Goal: Task Accomplishment & Management: Manage account settings

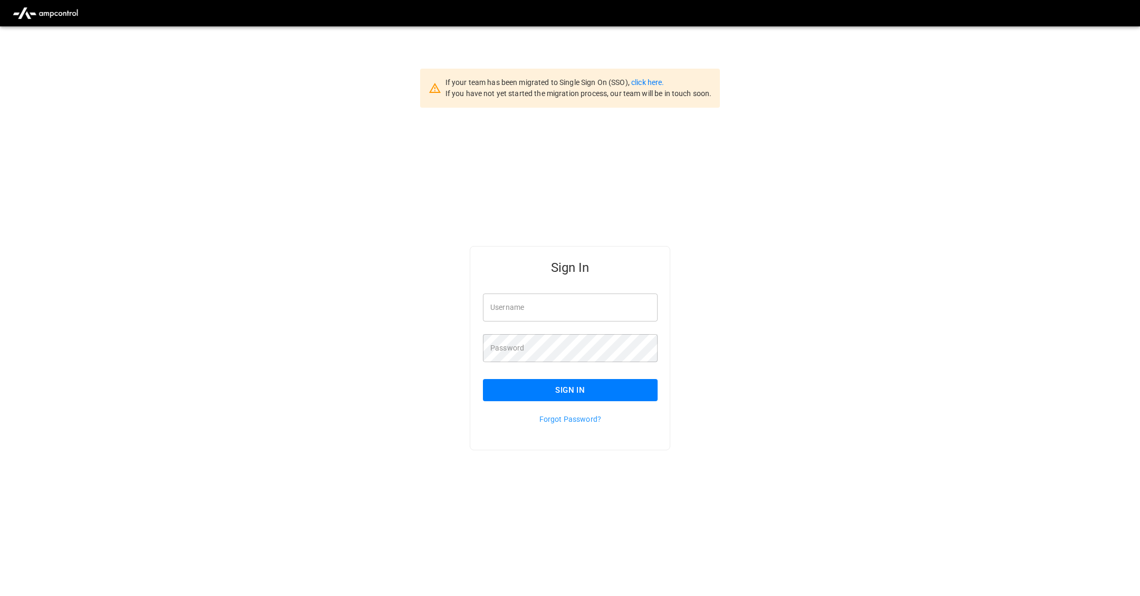
type input "**********"
click at [633, 389] on button "Sign In" at bounding box center [570, 390] width 175 height 22
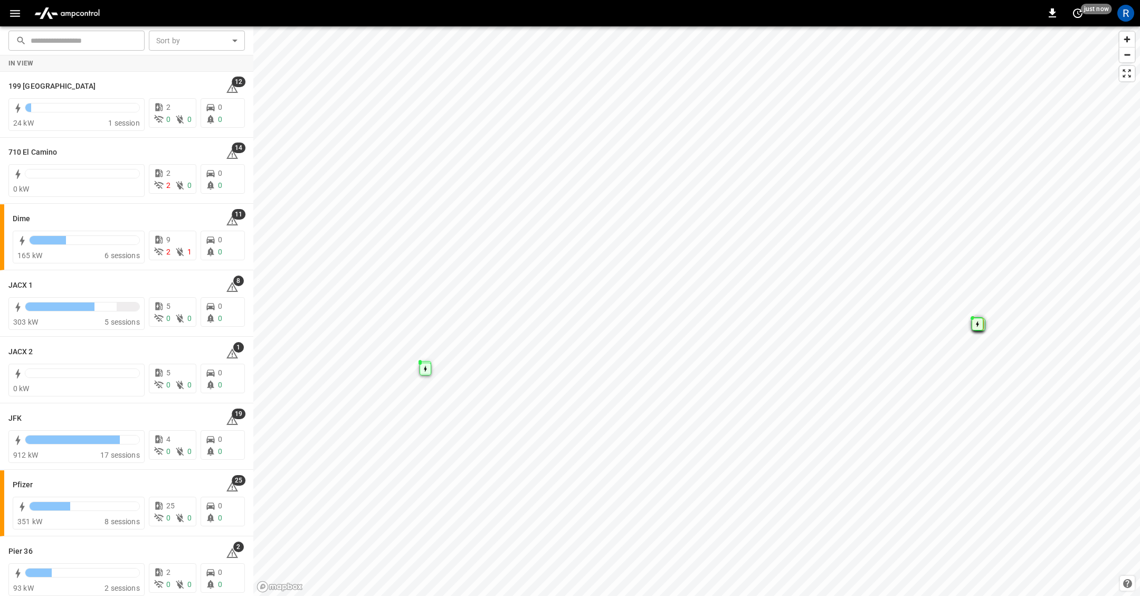
click at [20, 8] on icon "button" at bounding box center [14, 13] width 13 height 13
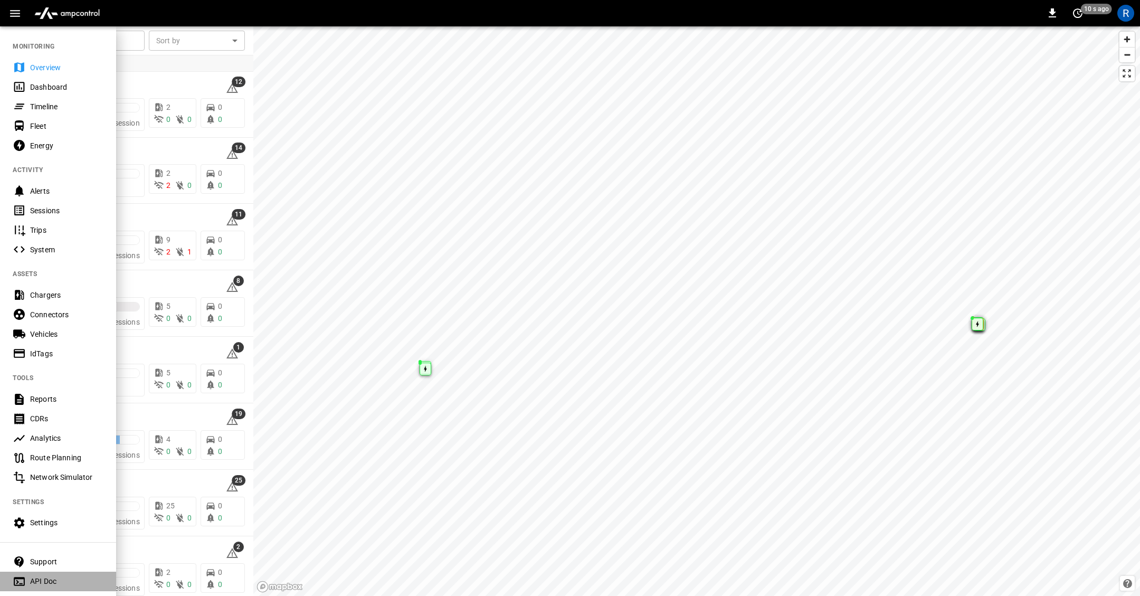
click at [51, 577] on div "API Doc" at bounding box center [66, 581] width 73 height 11
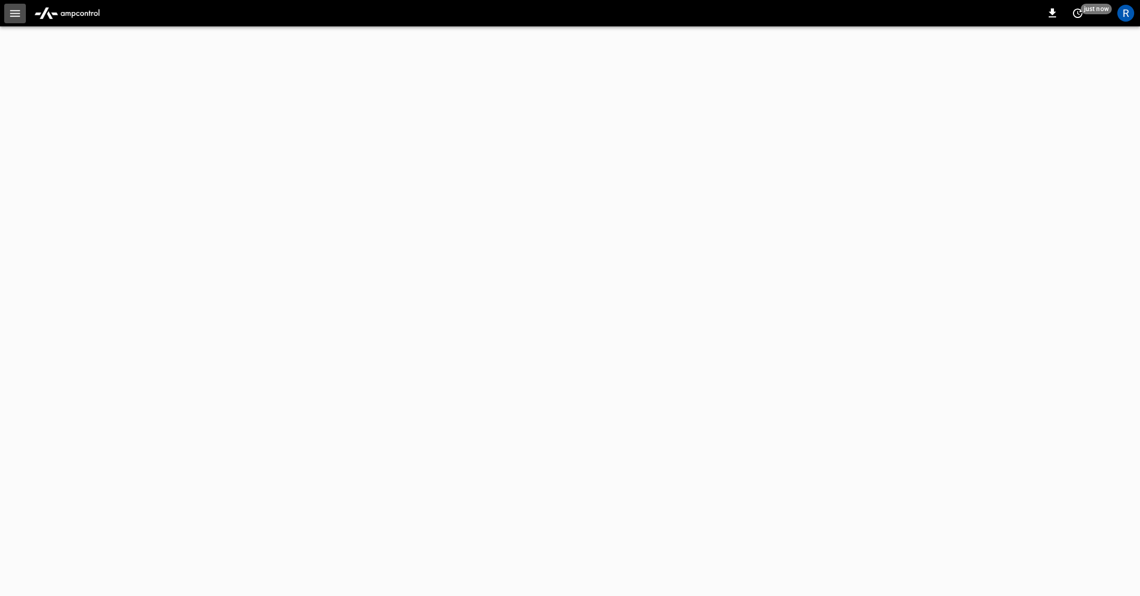
click at [10, 14] on icon "button" at bounding box center [14, 13] width 13 height 13
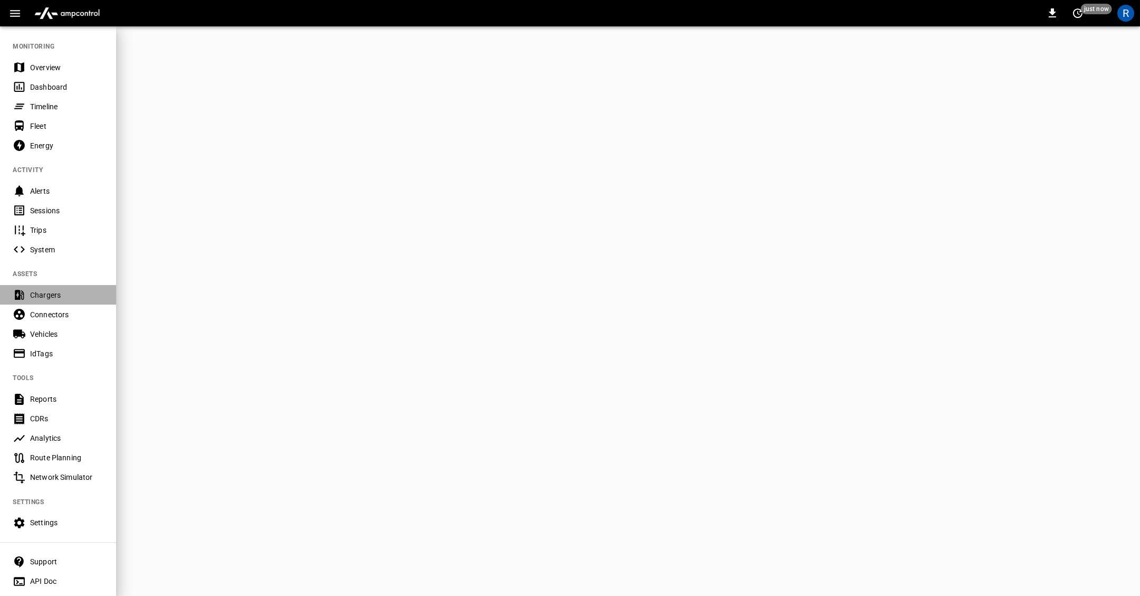
click at [62, 297] on div "Chargers" at bounding box center [66, 295] width 73 height 11
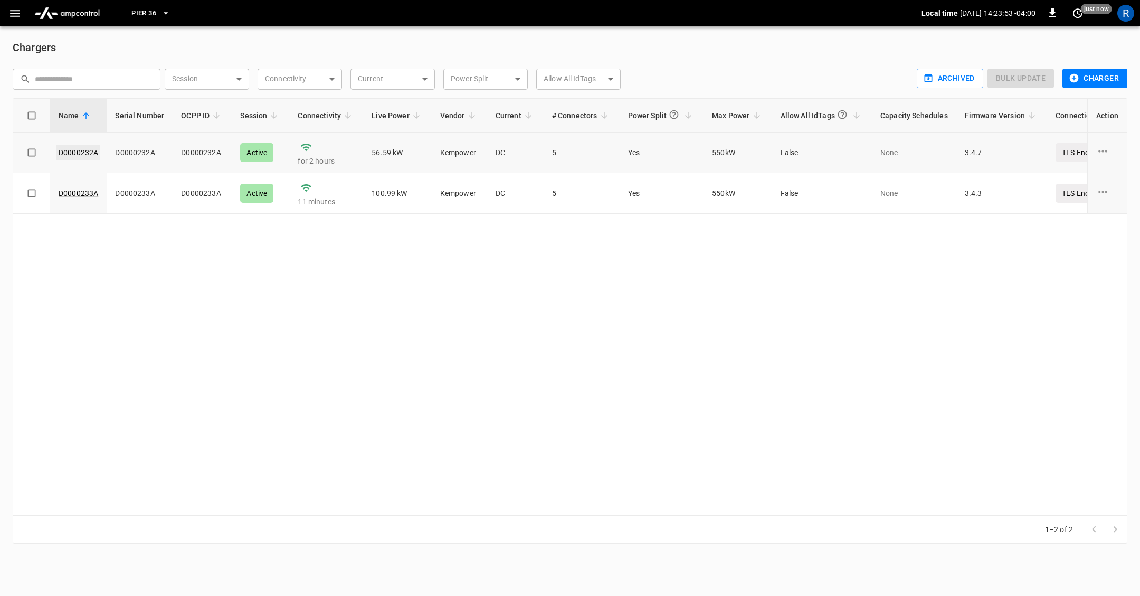
click at [88, 148] on link "D0000232A" at bounding box center [78, 152] width 44 height 15
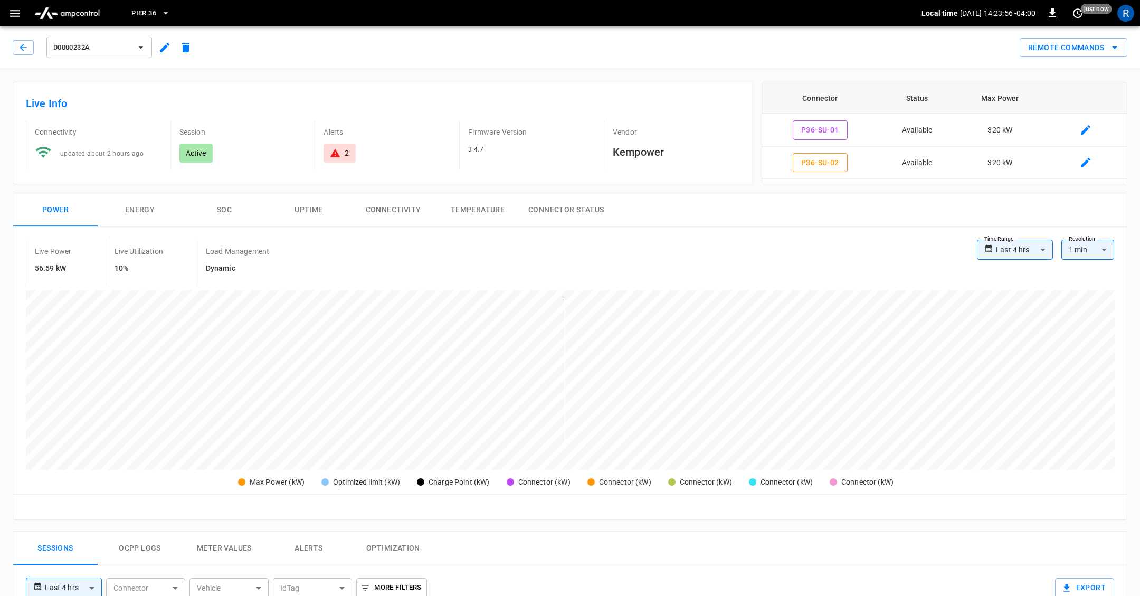
click at [163, 46] on icon "button" at bounding box center [165, 48] width 10 height 10
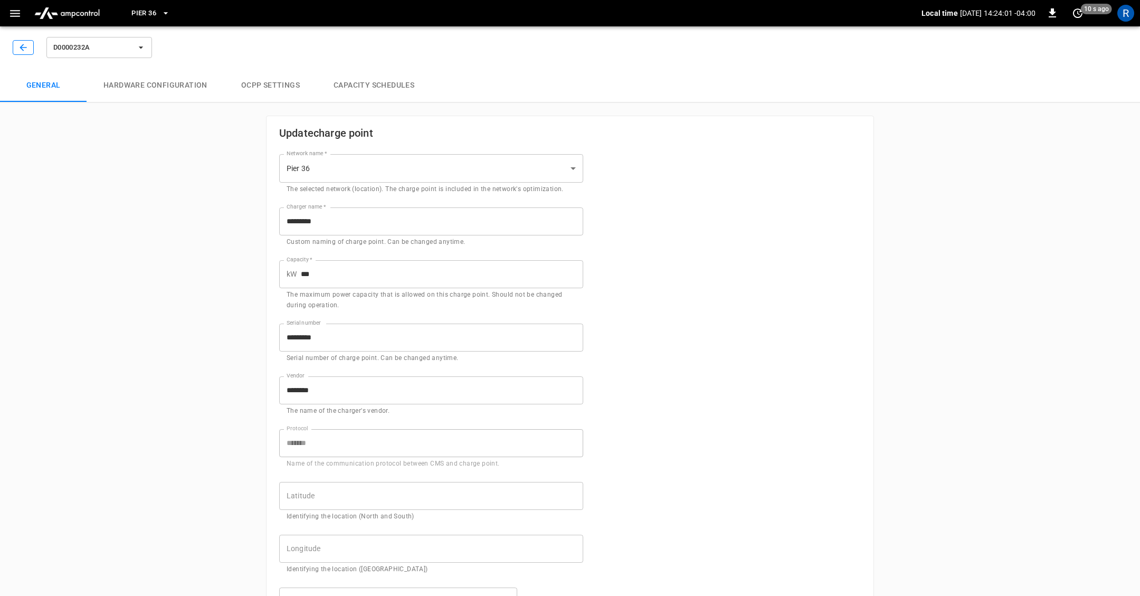
click at [25, 44] on icon "button" at bounding box center [23, 47] width 11 height 11
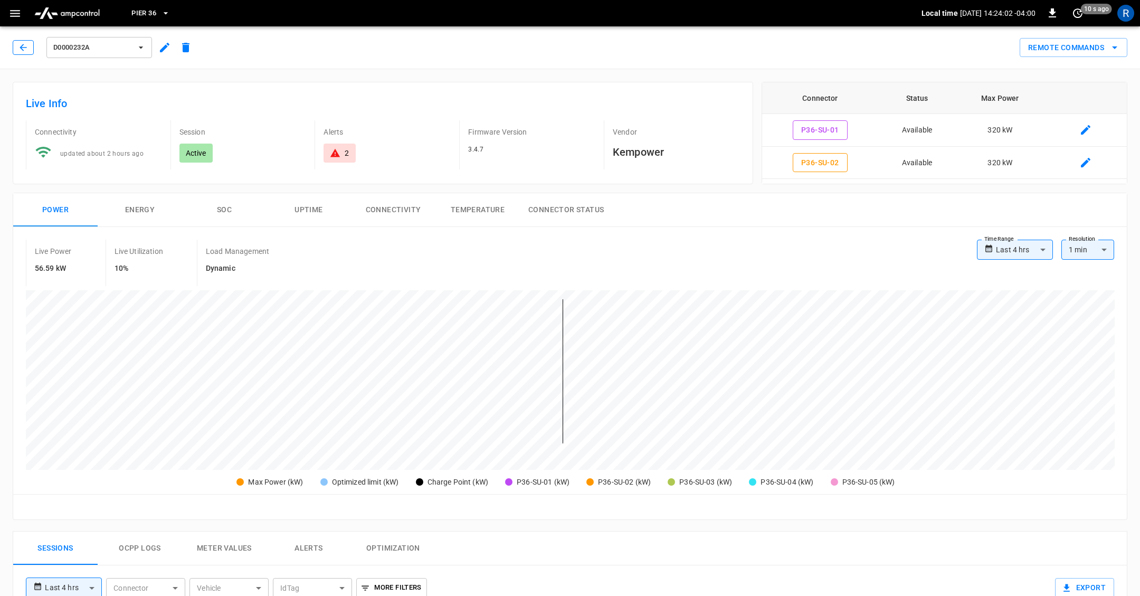
click at [24, 44] on icon "button" at bounding box center [23, 47] width 11 height 11
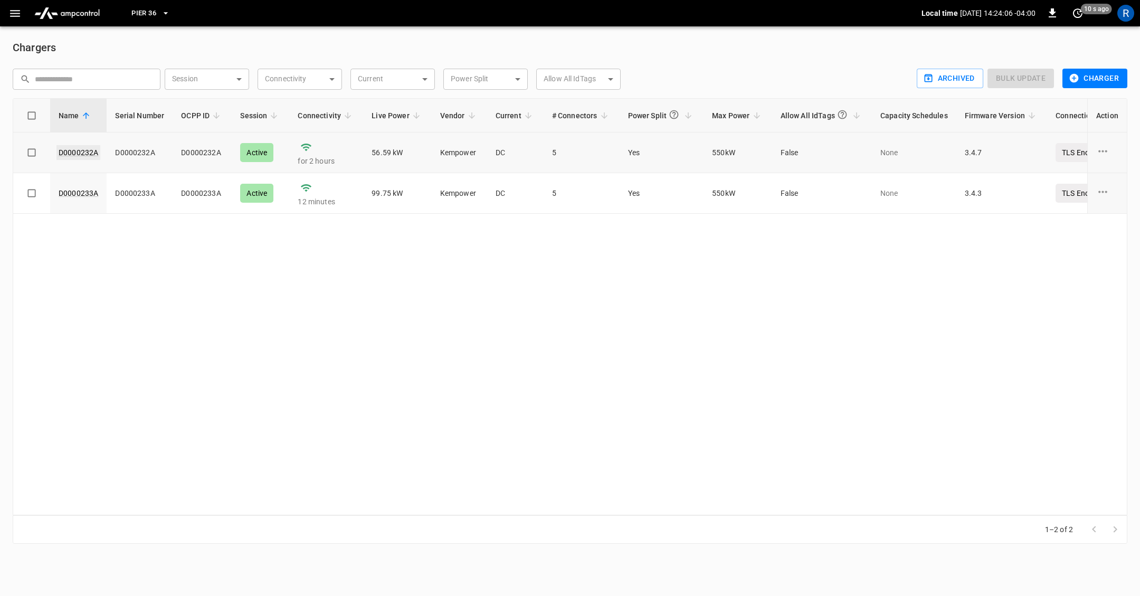
click at [93, 152] on link "D0000232A" at bounding box center [78, 152] width 44 height 15
